Goal: Task Accomplishment & Management: Use online tool/utility

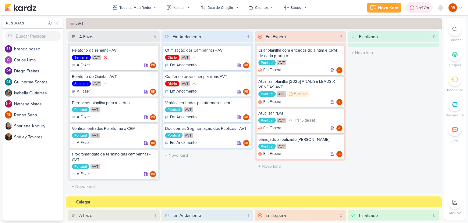
click at [419, 7] on div "2h47m" at bounding box center [423, 8] width 15 height 6
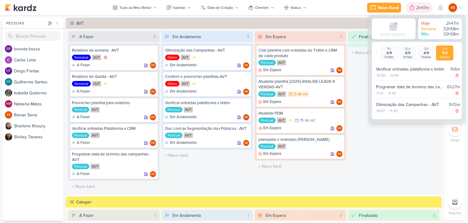
click at [419, 7] on div "2h47m" at bounding box center [423, 8] width 15 height 6
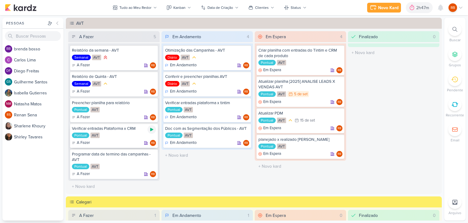
click at [152, 130] on icon at bounding box center [151, 129] width 5 height 5
click at [413, 9] on div "2h47m" at bounding box center [415, 8] width 15 height 6
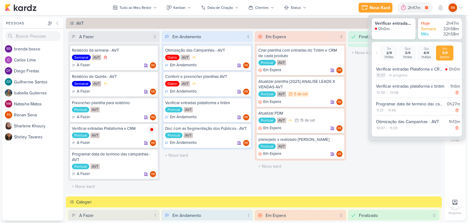
click at [380, 76] on div "13:37" at bounding box center [380, 74] width 9 height 5
select select "13"
click at [391, 83] on select "00 01 02 03 04 05 06 07 08 09 10 11 12 13 14 15 16 17 18 19 20 21 22 23 24 25 2…" at bounding box center [391, 82] width 9 height 7
select select "11"
click at [387, 79] on select "00 01 02 03 04 05 06 07 08 09 10 11 12 13 14 15 16 17 18 19 20 21 22 23 24 25 2…" at bounding box center [391, 82] width 9 height 7
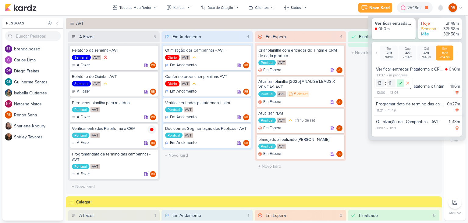
click at [401, 84] on icon at bounding box center [400, 82] width 7 height 7
click at [415, 6] on div "3h14m" at bounding box center [415, 8] width 14 height 6
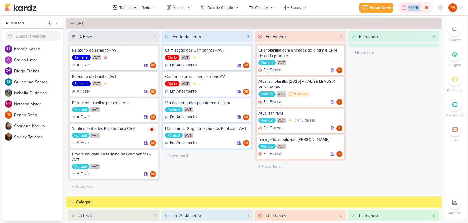
click at [415, 6] on div "3h14m" at bounding box center [415, 8] width 14 height 6
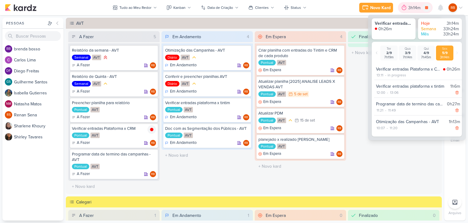
click at [415, 6] on div "3h14m" at bounding box center [415, 8] width 14 height 6
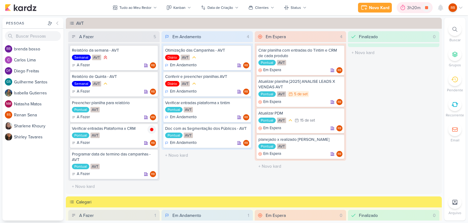
click at [412, 8] on div "3h20m" at bounding box center [414, 8] width 15 height 6
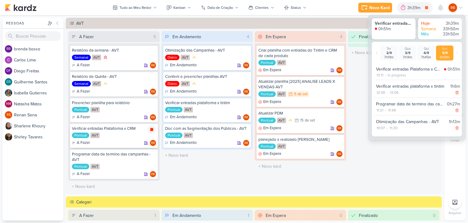
click at [150, 130] on icon at bounding box center [151, 129] width 3 height 3
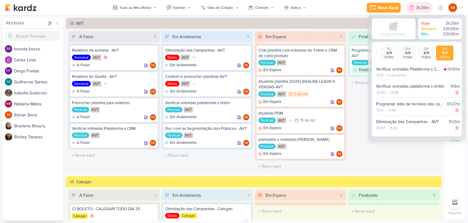
click at [419, 6] on div "3h39m" at bounding box center [423, 8] width 15 height 6
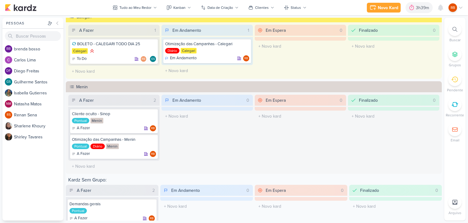
scroll to position [183, 0]
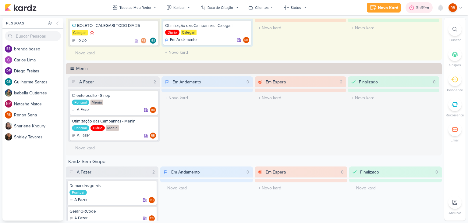
click at [426, 6] on div "3h39m" at bounding box center [423, 8] width 15 height 6
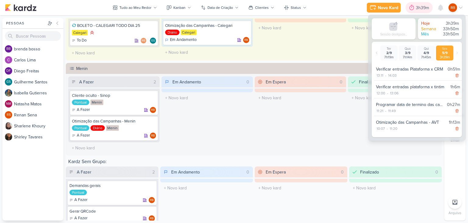
click at [426, 6] on div "3h39m" at bounding box center [423, 8] width 15 height 6
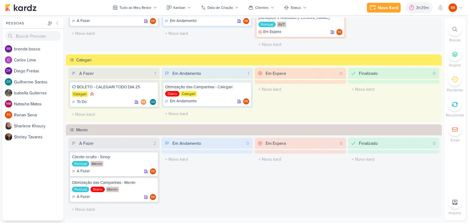
scroll to position [106, 0]
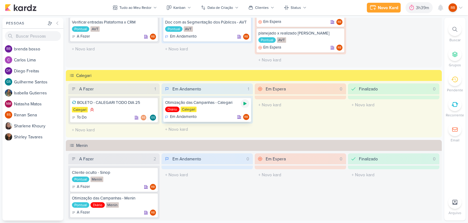
click at [244, 102] on icon at bounding box center [245, 103] width 3 height 3
click at [374, 6] on div "Novo Kard" at bounding box center [379, 8] width 20 height 6
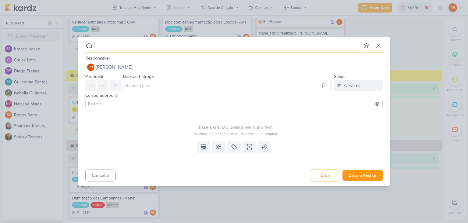
type input "Cria"
type input "Criar"
type input "Criar doc"
type input "Criar doc co"
type input "Criar doc com as minhas rotinas."
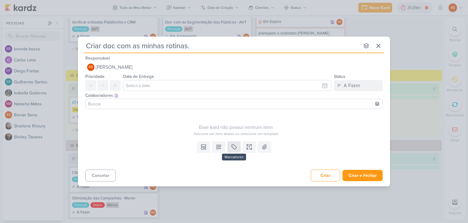
type input "Criar doc com as minhas rotinas."
click at [232, 146] on icon at bounding box center [234, 147] width 6 height 6
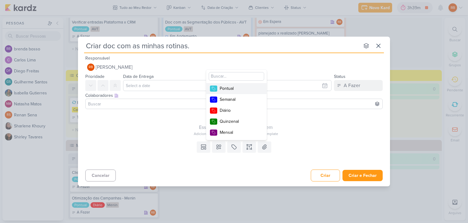
click at [240, 85] on div "Pontual" at bounding box center [240, 88] width 40 height 6
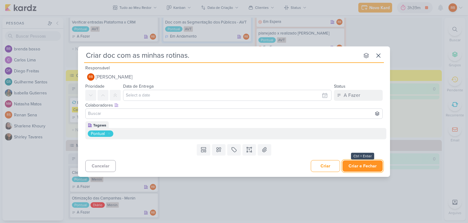
click at [371, 164] on button "Criar e Fechar" at bounding box center [363, 165] width 40 height 11
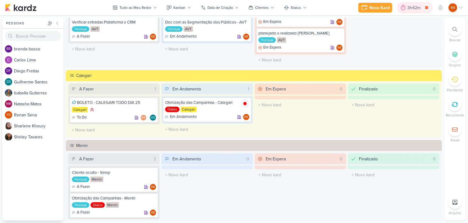
click at [405, 9] on icon at bounding box center [403, 8] width 6 height 6
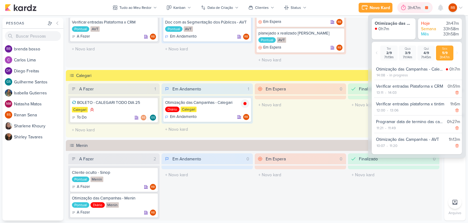
click at [407, 8] on div "3h47m" at bounding box center [415, 7] width 35 height 11
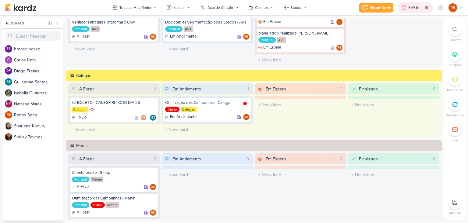
click at [412, 6] on div "3h51m" at bounding box center [415, 8] width 14 height 6
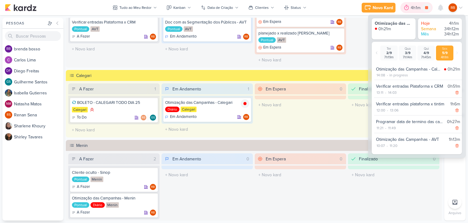
click at [412, 6] on div "4h1m" at bounding box center [417, 8] width 12 height 6
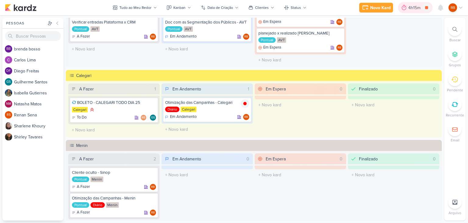
click at [412, 7] on div "4h15m" at bounding box center [415, 8] width 14 height 6
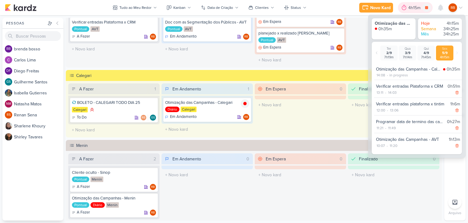
click at [412, 7] on div "4h15m" at bounding box center [415, 8] width 14 height 6
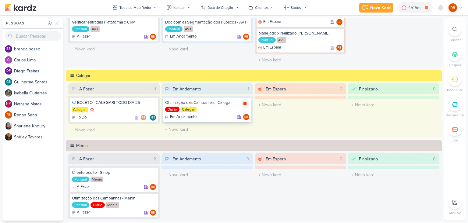
click at [244, 102] on icon at bounding box center [245, 103] width 3 height 3
click at [417, 10] on div "4h15m" at bounding box center [424, 8] width 14 height 6
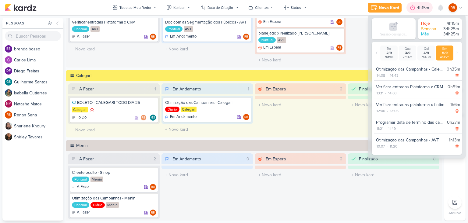
click at [417, 10] on div "4h15m" at bounding box center [424, 8] width 14 height 6
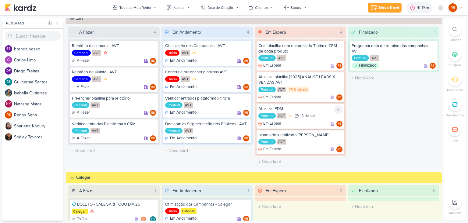
scroll to position [0, 0]
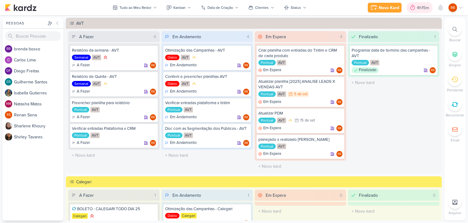
click at [421, 8] on div "4h15m" at bounding box center [424, 8] width 14 height 6
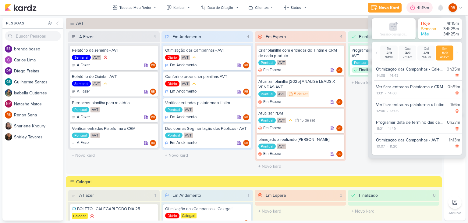
click at [421, 8] on div "4h15m" at bounding box center [424, 8] width 14 height 6
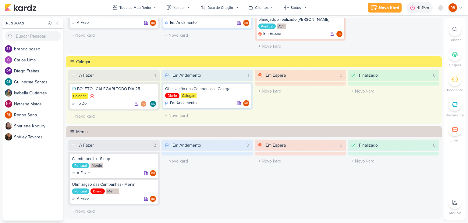
scroll to position [152, 0]
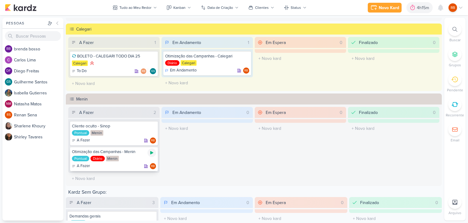
click at [150, 153] on icon at bounding box center [151, 152] width 3 height 3
